Goal: Task Accomplishment & Management: Complete application form

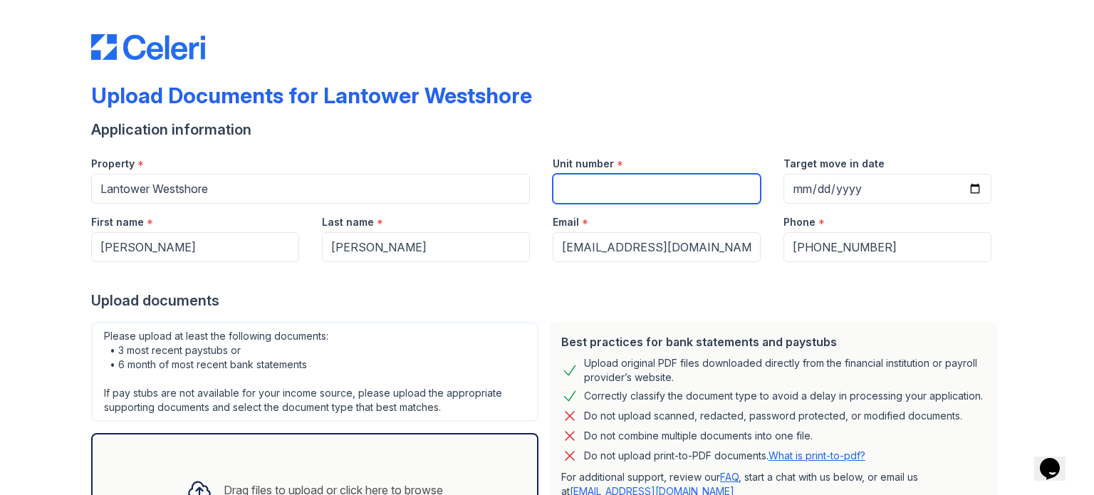
click at [574, 182] on input "Unit number" at bounding box center [657, 189] width 208 height 30
type input "324"
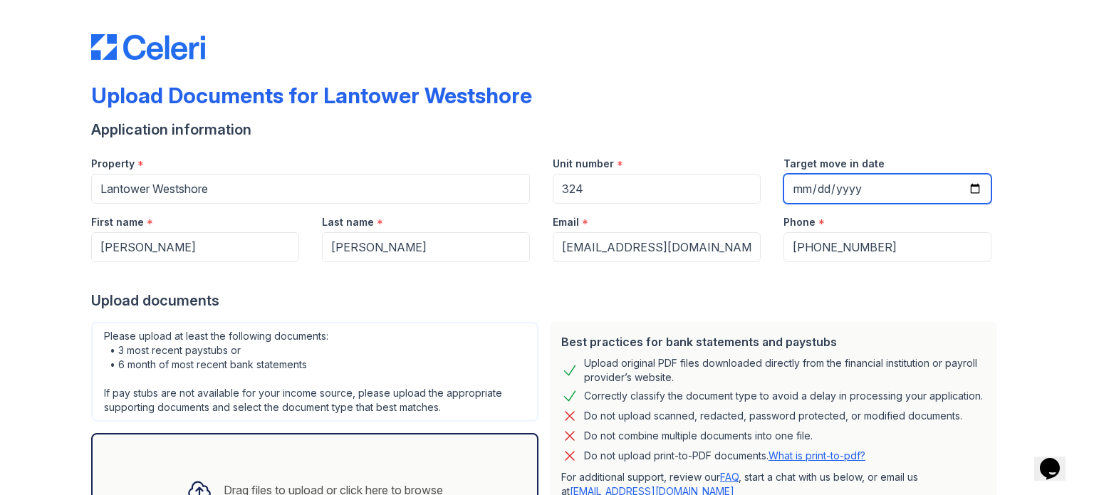
click at [975, 187] on input "Target move in date" at bounding box center [888, 189] width 208 height 30
type input "2025-10-14"
click at [940, 298] on div "Upload documents" at bounding box center [547, 301] width 912 height 20
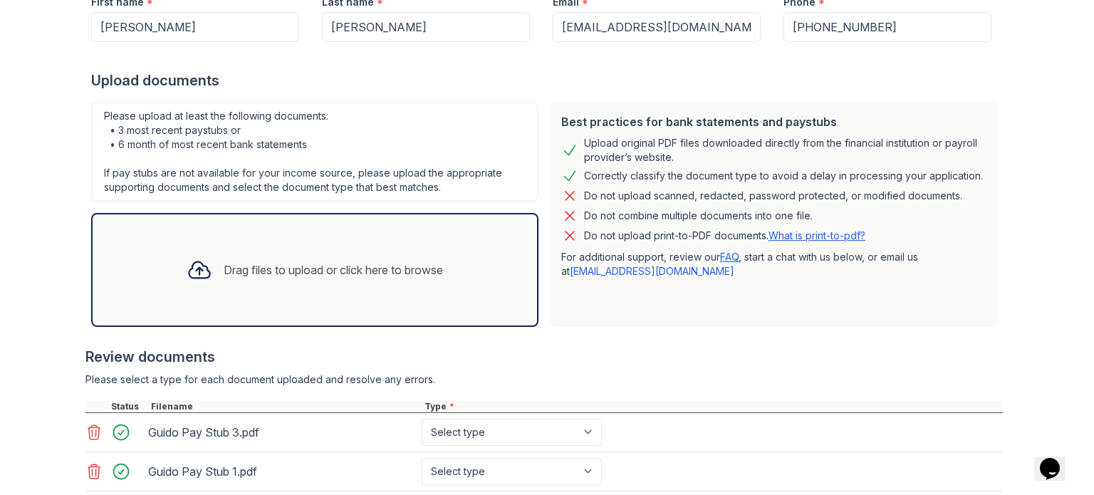
scroll to position [327, 0]
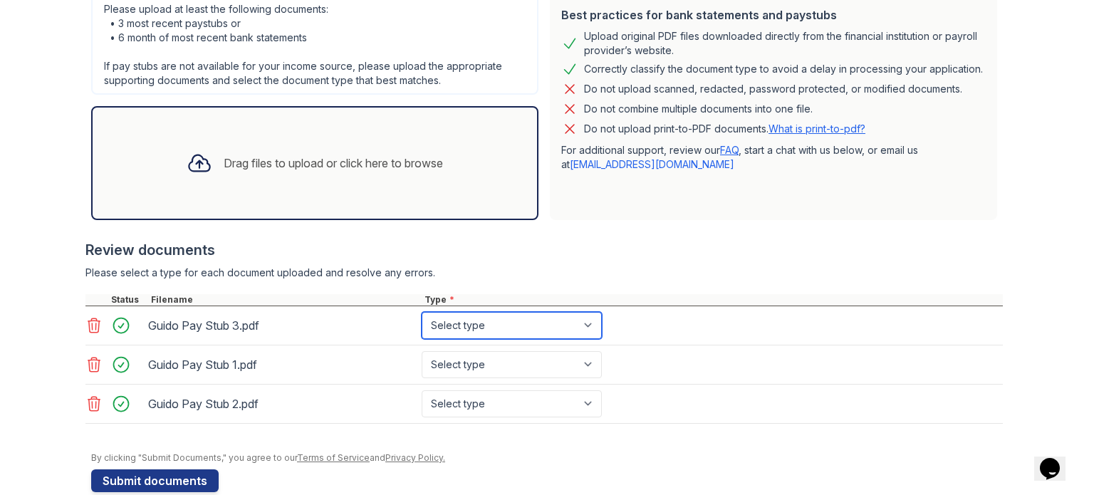
click at [487, 325] on select "Select type Paystub Bank Statement Offer Letter Tax Documents Benefit Award Let…" at bounding box center [512, 325] width 180 height 27
select select "paystub"
click at [422, 312] on select "Select type Paystub Bank Statement Offer Letter Tax Documents Benefit Award Let…" at bounding box center [512, 325] width 180 height 27
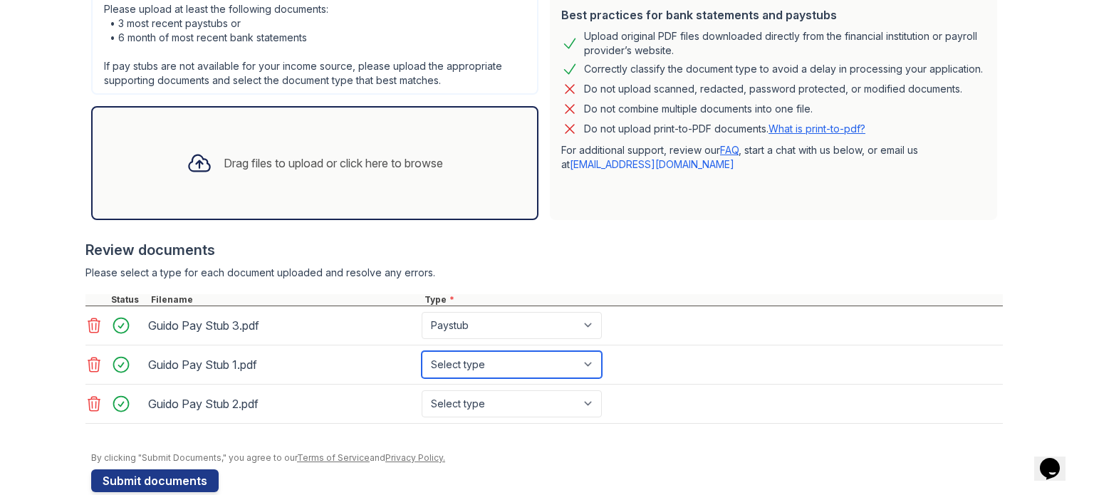
click at [458, 369] on select "Select type Paystub Bank Statement Offer Letter Tax Documents Benefit Award Let…" at bounding box center [512, 364] width 180 height 27
select select "paystub"
click at [422, 351] on select "Select type Paystub Bank Statement Offer Letter Tax Documents Benefit Award Let…" at bounding box center [512, 364] width 180 height 27
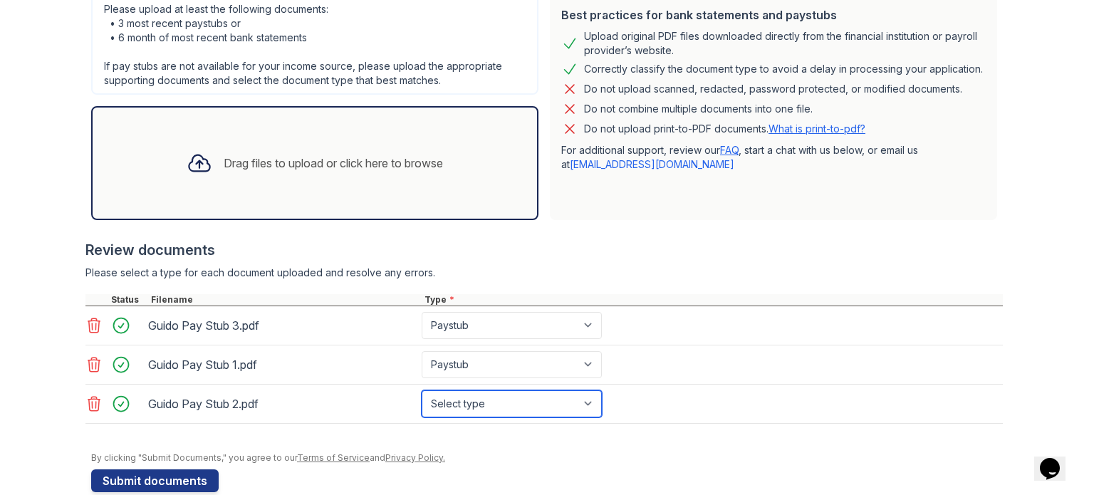
click at [438, 400] on select "Select type Paystub Bank Statement Offer Letter Tax Documents Benefit Award Let…" at bounding box center [512, 403] width 180 height 27
select select "paystub"
click at [422, 390] on select "Select type Paystub Bank Statement Offer Letter Tax Documents Benefit Award Let…" at bounding box center [512, 403] width 180 height 27
click at [603, 266] on div "Please select a type for each document uploaded and resolve any errors." at bounding box center [544, 273] width 918 height 14
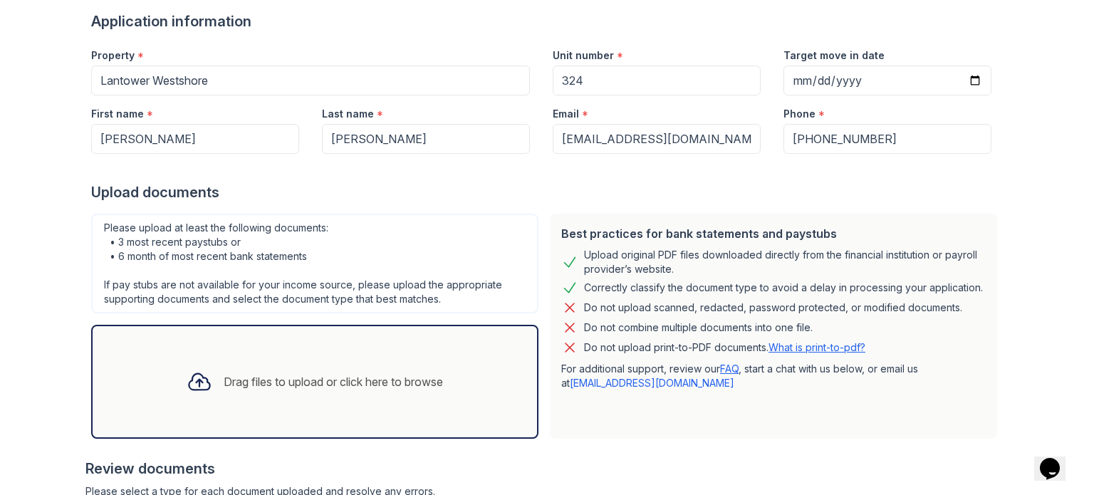
scroll to position [108, 0]
click at [802, 348] on link "What is print-to-pdf?" at bounding box center [817, 348] width 97 height 12
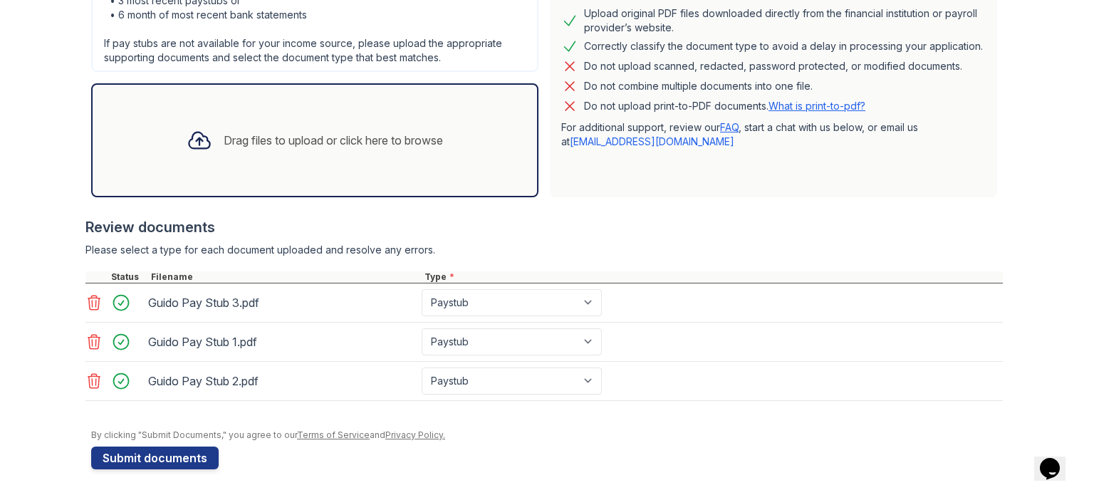
scroll to position [349, 0]
click at [91, 310] on div at bounding box center [95, 304] width 20 height 20
click at [89, 308] on icon at bounding box center [94, 303] width 12 height 14
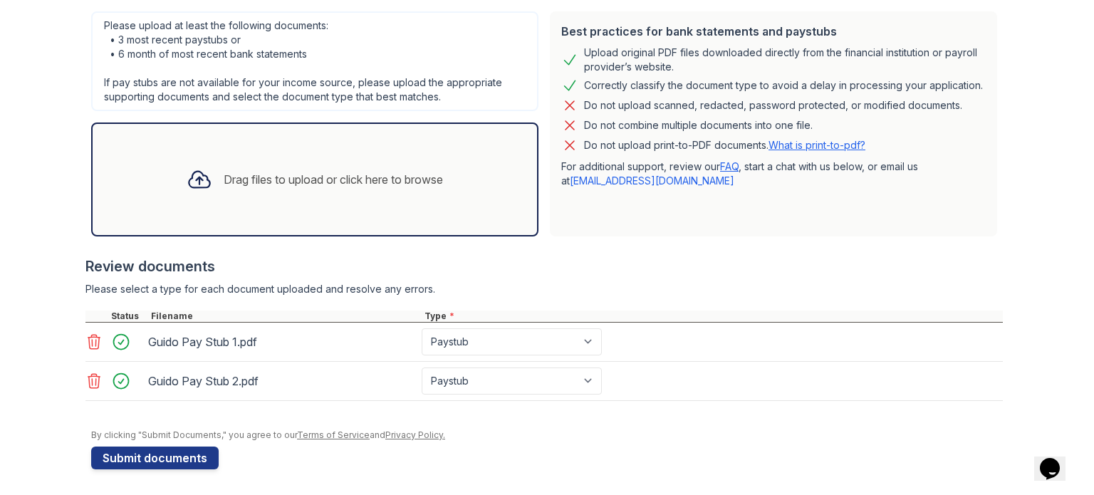
click at [91, 348] on div at bounding box center [95, 342] width 20 height 20
click at [90, 341] on icon at bounding box center [94, 342] width 12 height 14
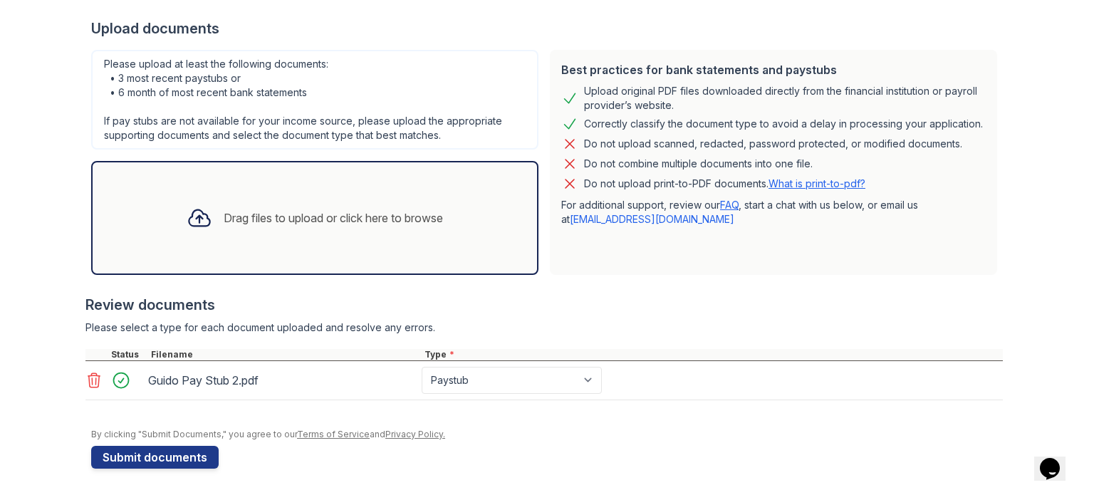
click at [88, 377] on icon at bounding box center [94, 380] width 12 height 14
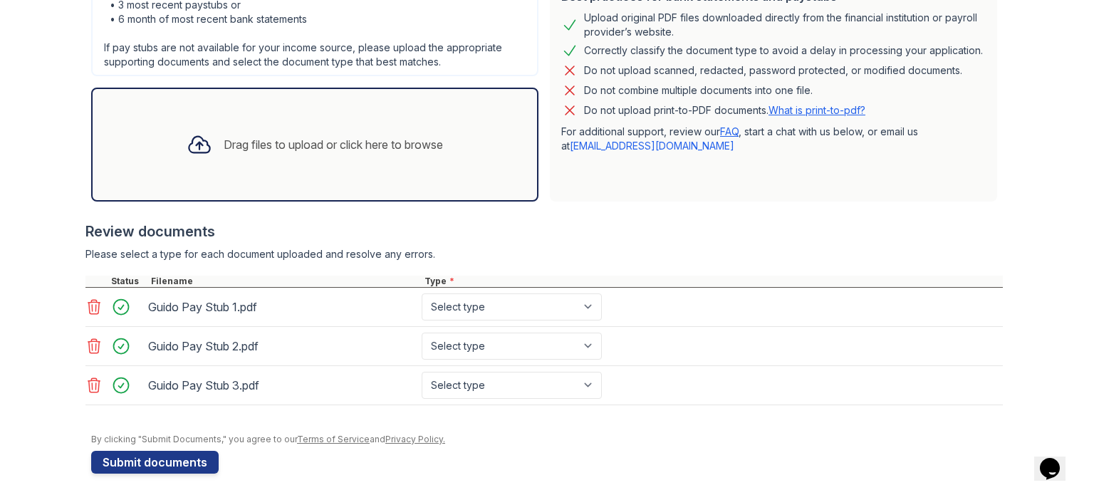
scroll to position [350, 0]
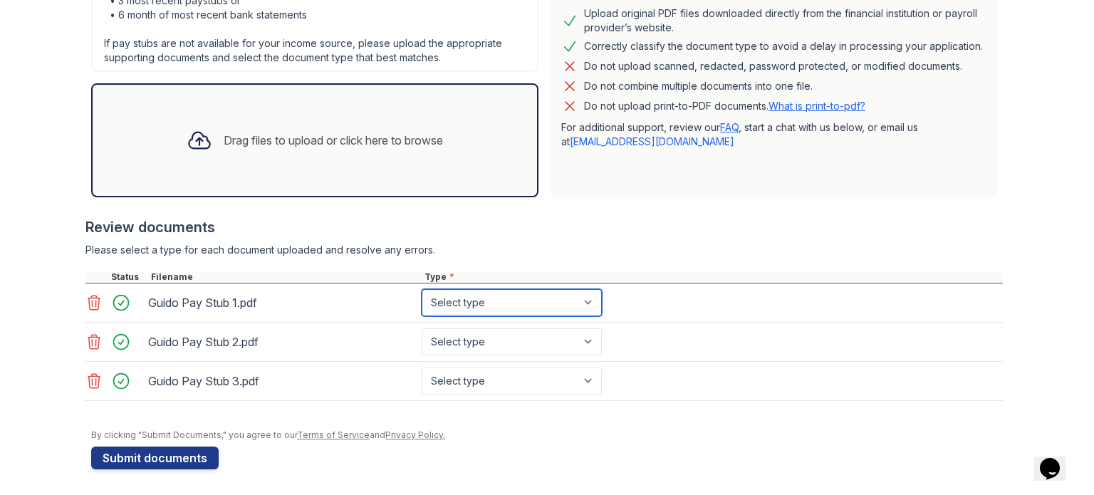
click at [462, 306] on select "Select type Paystub Bank Statement Offer Letter Tax Documents Benefit Award Let…" at bounding box center [512, 302] width 180 height 27
select select "paystub"
click at [422, 289] on select "Select type Paystub Bank Statement Offer Letter Tax Documents Benefit Award Let…" at bounding box center [512, 302] width 180 height 27
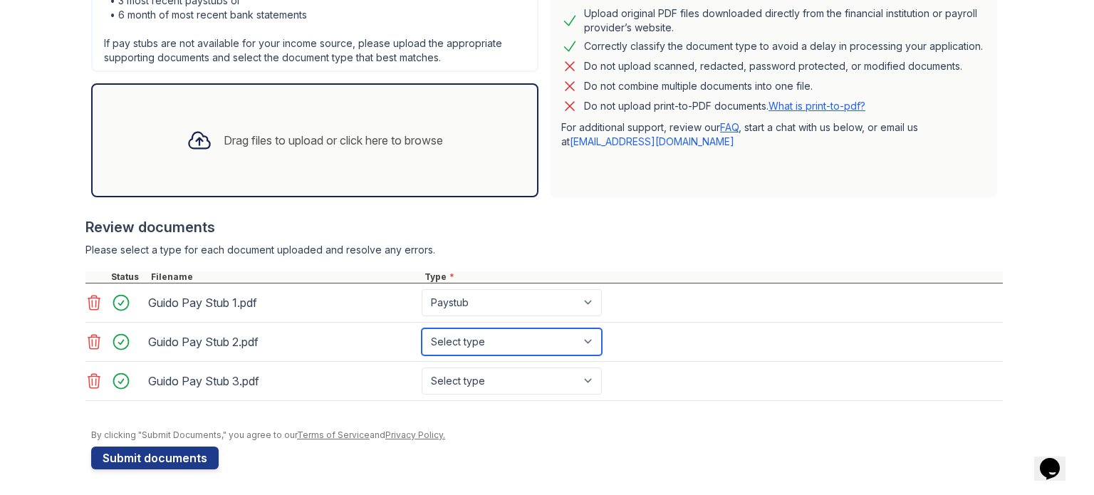
click at [455, 338] on select "Select type Paystub Bank Statement Offer Letter Tax Documents Benefit Award Let…" at bounding box center [512, 341] width 180 height 27
select select "paystub"
click at [422, 328] on select "Select type Paystub Bank Statement Offer Letter Tax Documents Benefit Award Let…" at bounding box center [512, 341] width 180 height 27
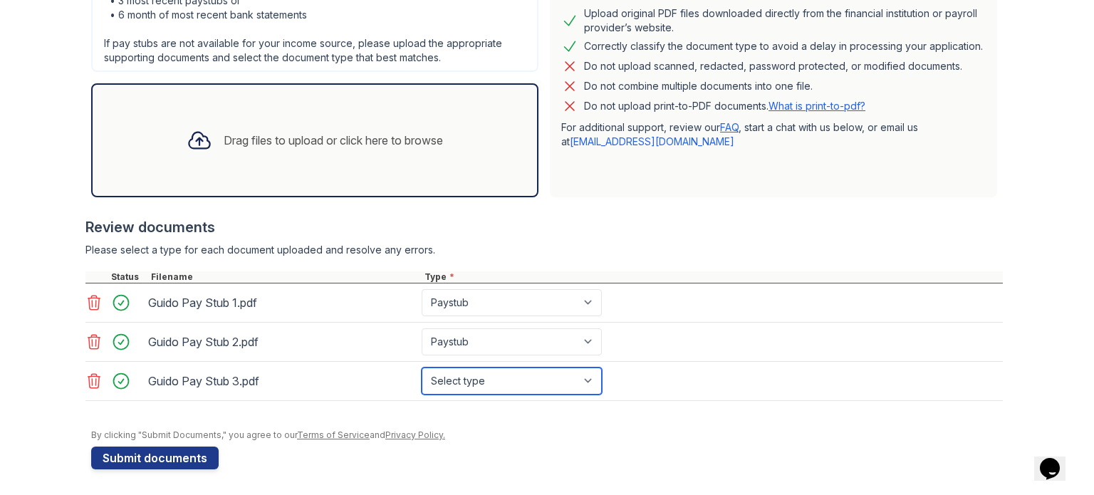
click at [479, 374] on select "Select type Paystub Bank Statement Offer Letter Tax Documents Benefit Award Let…" at bounding box center [512, 381] width 180 height 27
select select "paystub"
click at [422, 368] on select "Select type Paystub Bank Statement Offer Letter Tax Documents Benefit Award Let…" at bounding box center [512, 381] width 180 height 27
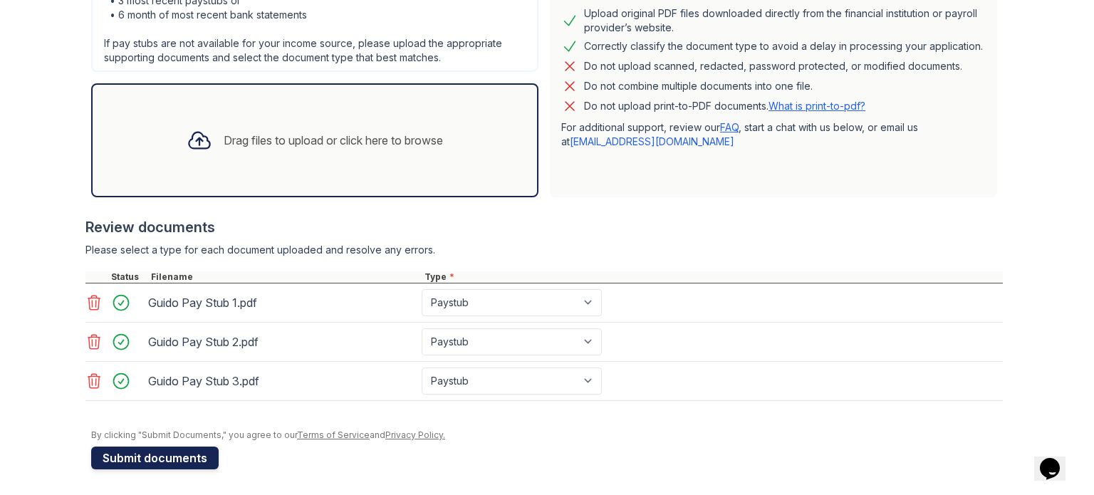
click at [188, 452] on button "Submit documents" at bounding box center [155, 458] width 128 height 23
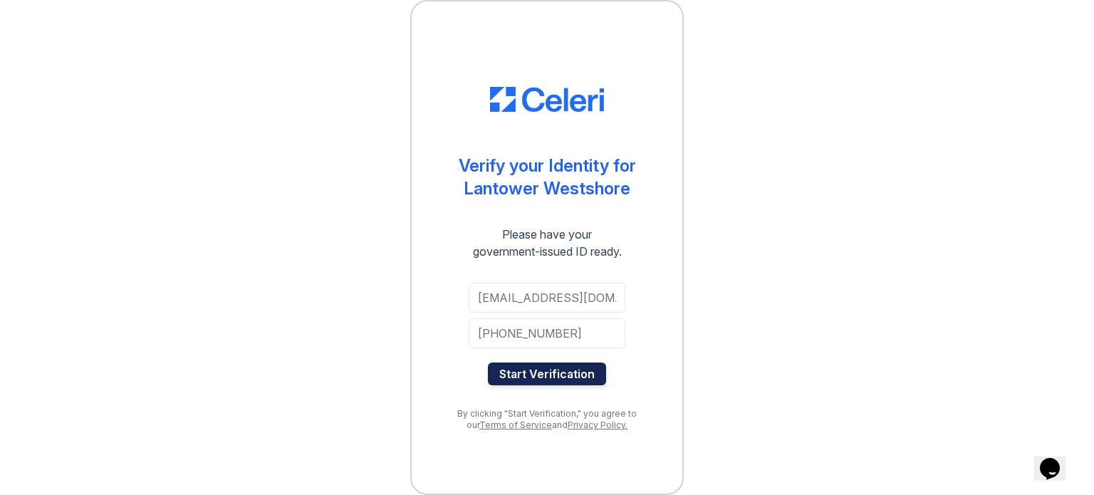
click at [554, 378] on button "Start Verification" at bounding box center [547, 374] width 118 height 23
